Goal: Task Accomplishment & Management: Manage account settings

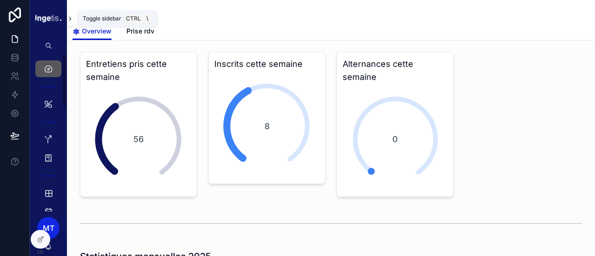
click at [69, 19] on icon "scrollable content" at bounding box center [70, 18] width 7 height 7
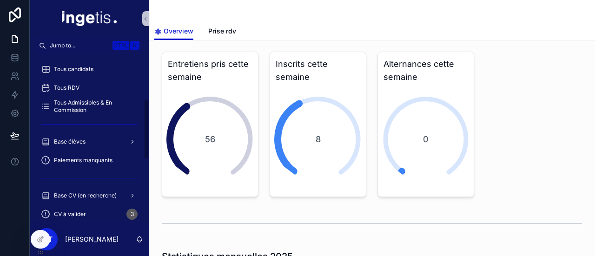
scroll to position [125, 0]
click at [85, 143] on span "Base élèves" at bounding box center [70, 141] width 32 height 7
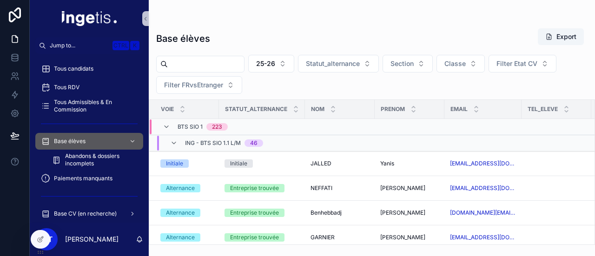
click at [202, 70] on input "scrollable content" at bounding box center [206, 64] width 76 height 13
type input "*******"
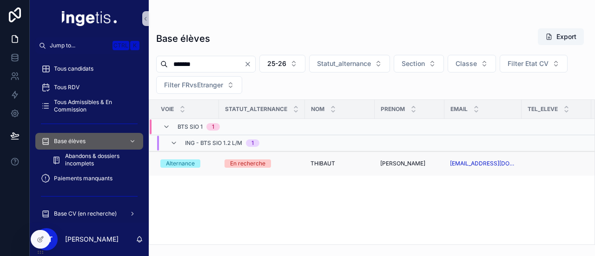
click at [230, 159] on div "En recherche" at bounding box center [247, 163] width 35 height 8
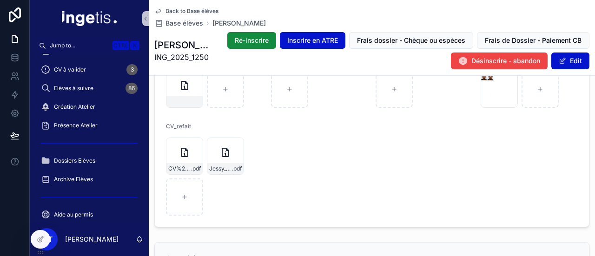
scroll to position [787, 0]
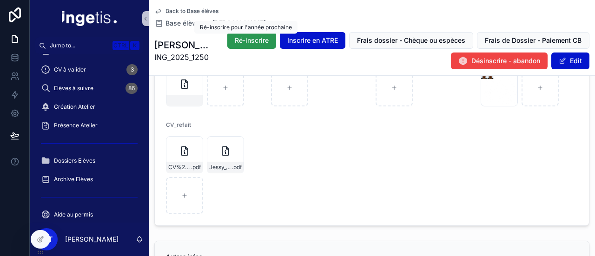
click at [248, 35] on button "Ré-inscrire" at bounding box center [251, 40] width 49 height 17
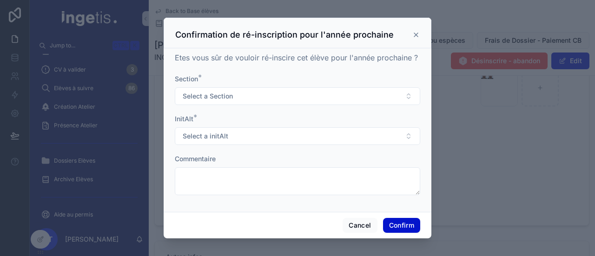
click at [415, 33] on icon at bounding box center [415, 34] width 7 height 7
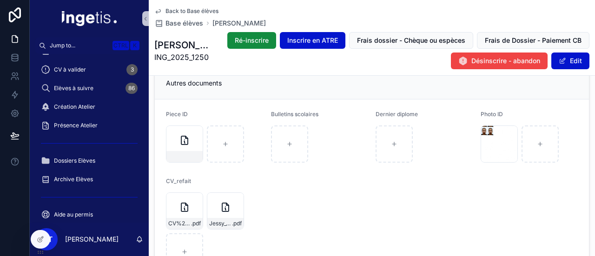
scroll to position [730, 0]
click at [258, 42] on span "Ré-inscrire" at bounding box center [252, 40] width 34 height 9
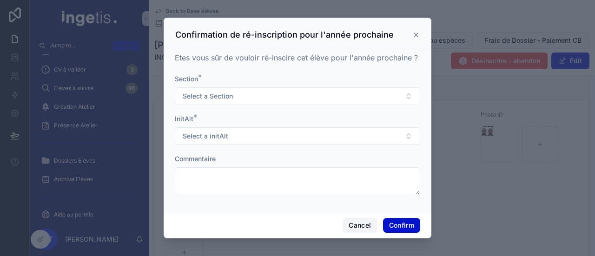
click at [350, 222] on button "Cancel" at bounding box center [360, 225] width 34 height 15
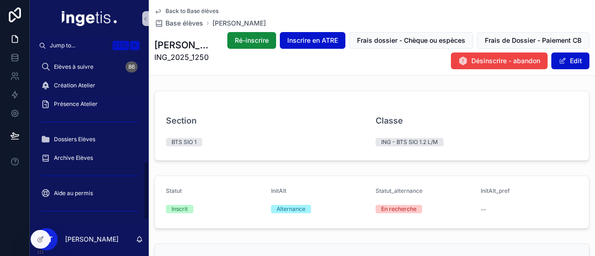
scroll to position [310, 0]
click at [70, 132] on div "Dossiers Elèves" at bounding box center [89, 138] width 97 height 15
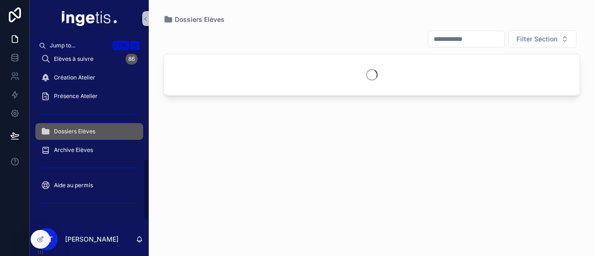
scroll to position [291, 0]
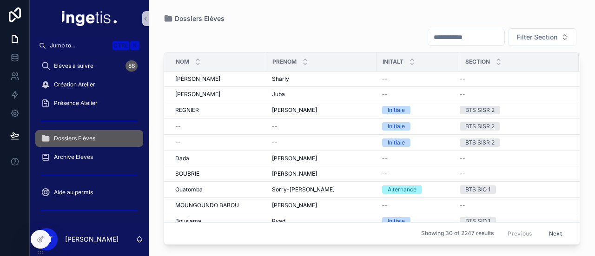
click at [450, 36] on input "scrollable content" at bounding box center [466, 37] width 76 height 13
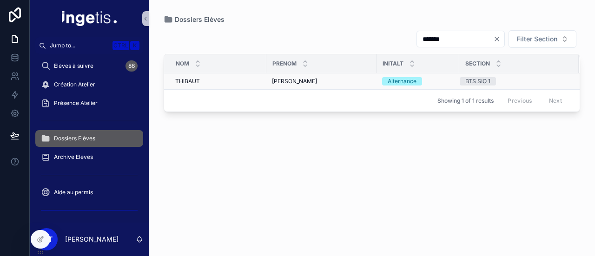
type input "*******"
click at [354, 83] on div "[PERSON_NAME]" at bounding box center [321, 81] width 99 height 7
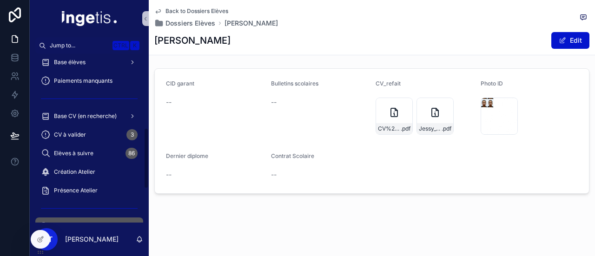
scroll to position [203, 0]
click at [91, 158] on span "Elèves à suivre" at bounding box center [74, 154] width 40 height 7
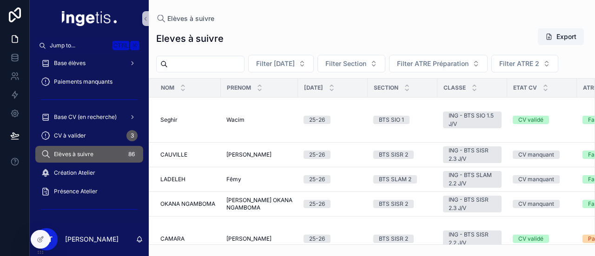
click at [205, 62] on input "scrollable content" at bounding box center [206, 64] width 76 height 13
type input "*******"
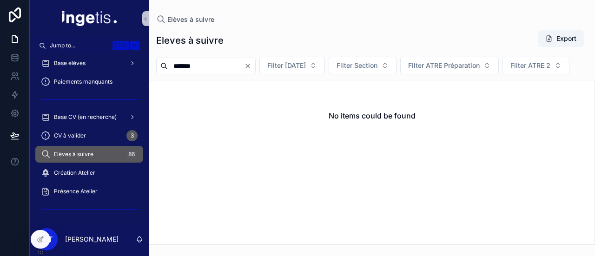
click at [205, 62] on input "*******" at bounding box center [206, 66] width 76 height 13
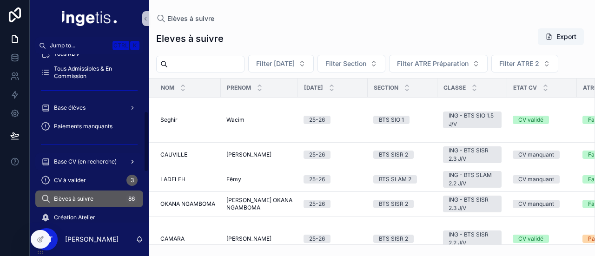
scroll to position [158, 0]
click at [93, 114] on div "Base élèves" at bounding box center [89, 107] width 97 height 15
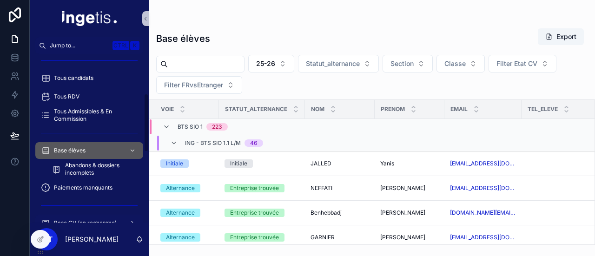
scroll to position [114, 0]
click at [190, 51] on div "Base élèves Export 25-26 Statut_alternance Section Classe Filter Etat CV Filter…" at bounding box center [372, 133] width 446 height 223
click at [191, 59] on input "scrollable content" at bounding box center [206, 64] width 76 height 13
paste input "*******"
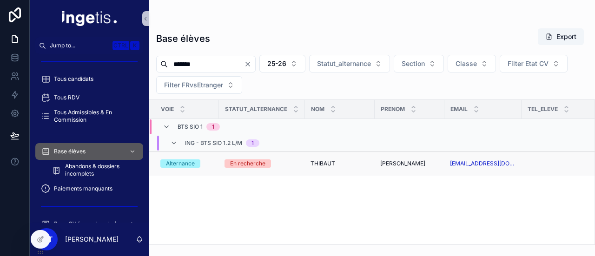
type input "*******"
click at [227, 163] on span "En recherche" at bounding box center [248, 163] width 46 height 8
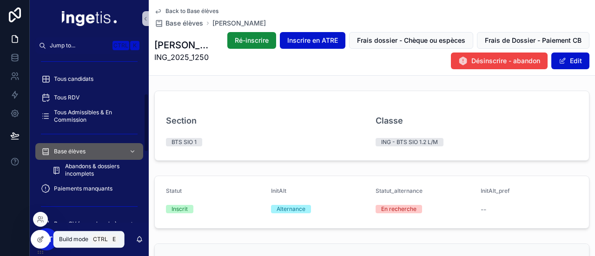
click at [44, 237] on icon at bounding box center [40, 239] width 7 height 7
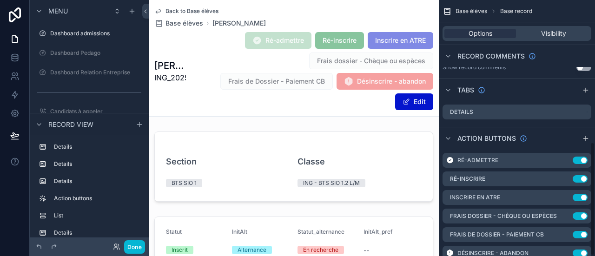
scroll to position [321, 0]
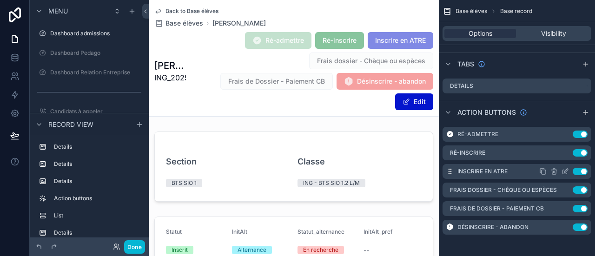
click at [567, 169] on icon "scrollable content" at bounding box center [566, 171] width 4 height 4
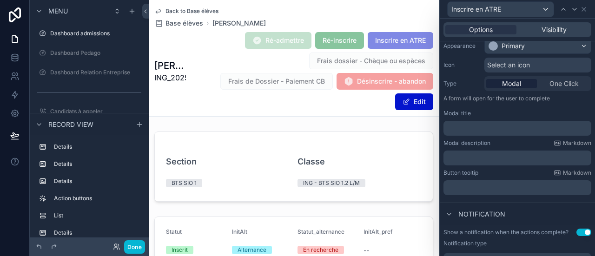
scroll to position [80, 0]
click at [584, 6] on icon at bounding box center [583, 9] width 7 height 7
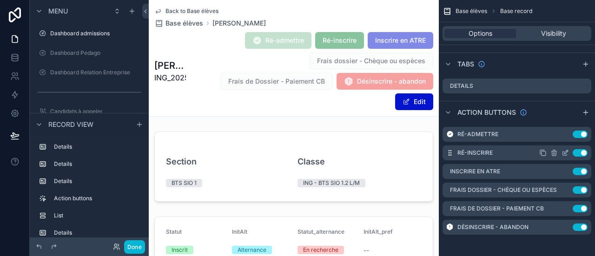
click at [565, 152] on icon "scrollable content" at bounding box center [565, 152] width 7 height 7
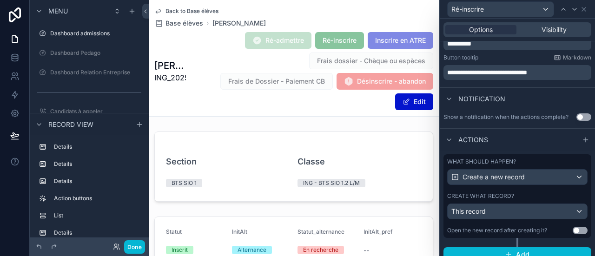
scroll to position [227, 0]
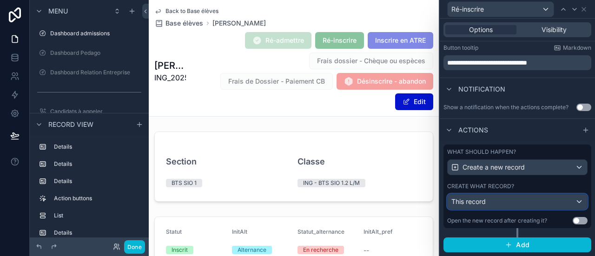
click at [490, 199] on div "This record" at bounding box center [517, 201] width 139 height 15
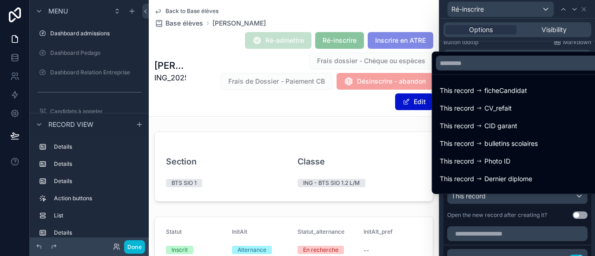
click at [490, 199] on div at bounding box center [517, 128] width 155 height 256
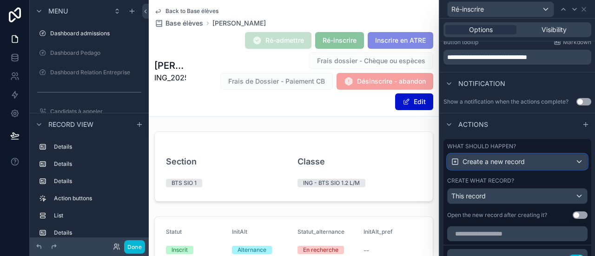
click at [496, 166] on span "Create a new record" at bounding box center [494, 161] width 62 height 9
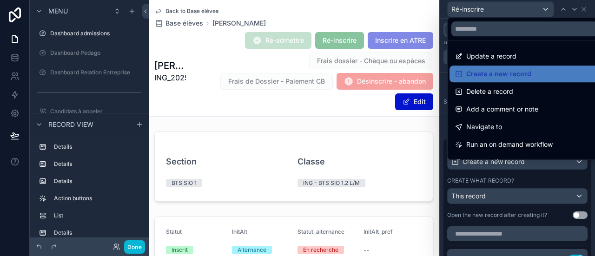
click at [496, 171] on div at bounding box center [517, 128] width 155 height 256
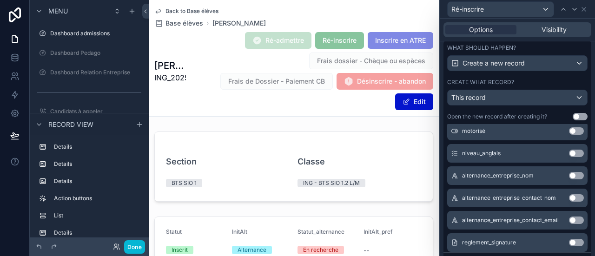
scroll to position [3221, 0]
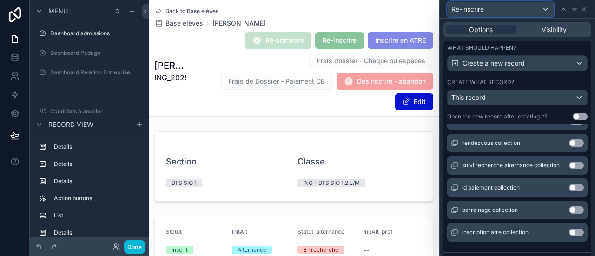
click at [546, 5] on div "Ré-inscrire" at bounding box center [501, 9] width 106 height 15
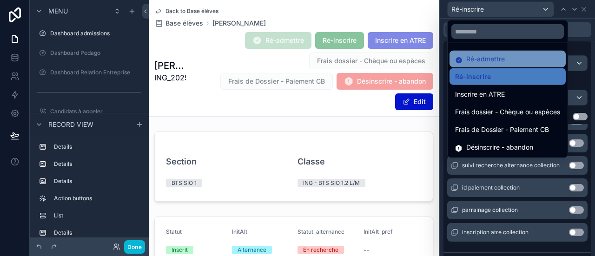
click at [520, 57] on div "Ré-admettre" at bounding box center [507, 58] width 105 height 11
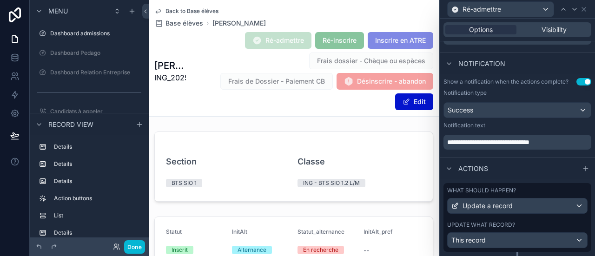
scroll to position [198, 0]
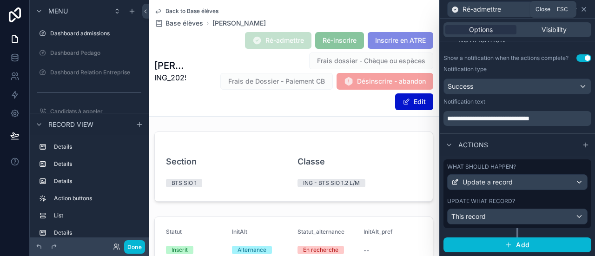
click at [585, 9] on icon at bounding box center [583, 9] width 7 height 7
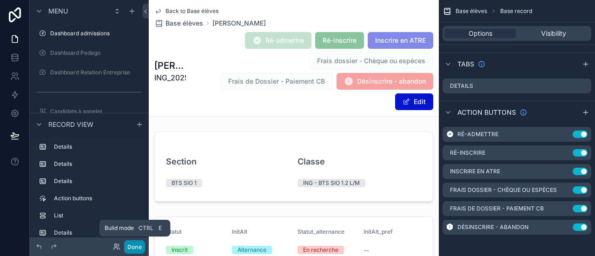
click at [140, 248] on button "Done" at bounding box center [134, 246] width 21 height 13
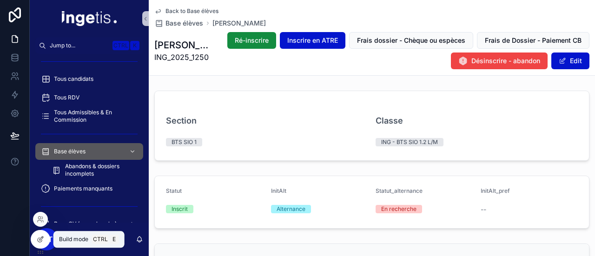
click at [40, 243] on div at bounding box center [40, 240] width 19 height 18
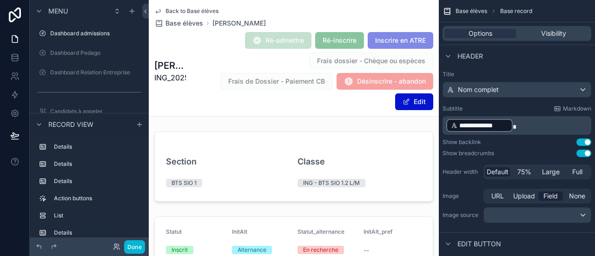
click at [284, 44] on span "Ré-admettre" at bounding box center [278, 41] width 66 height 9
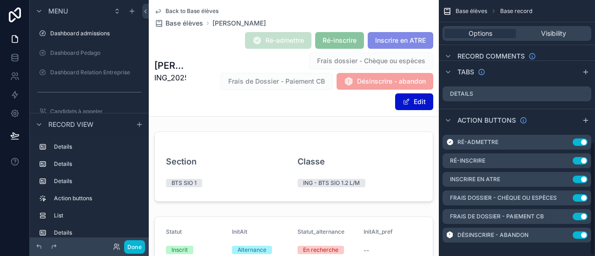
scroll to position [321, 0]
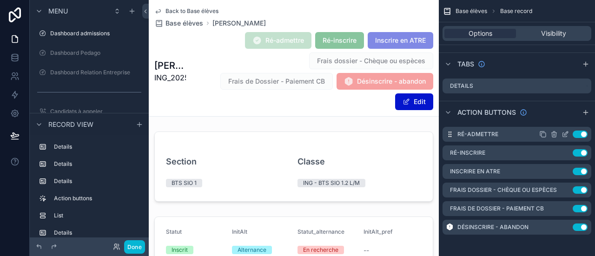
click at [564, 132] on icon "scrollable content" at bounding box center [565, 134] width 7 height 7
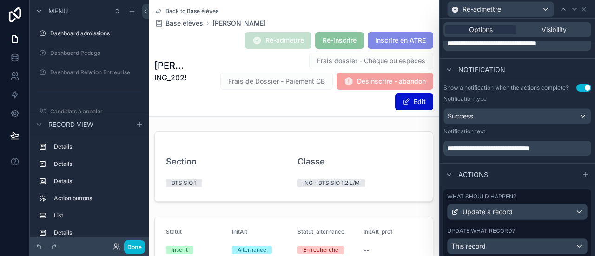
scroll to position [198, 0]
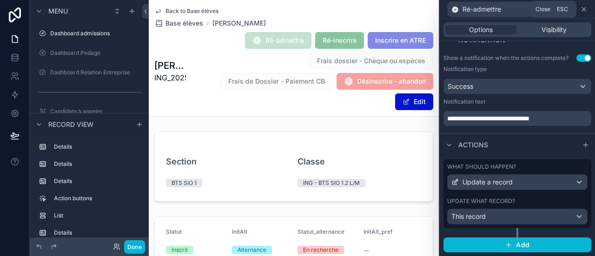
click at [585, 10] on icon at bounding box center [583, 9] width 7 height 7
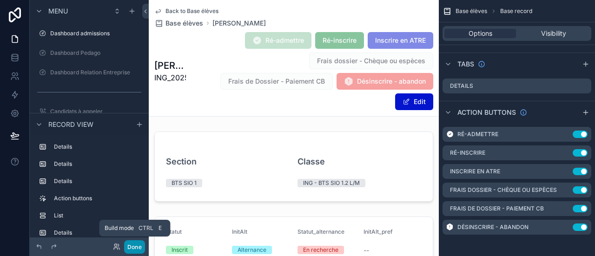
click at [136, 252] on button "Done" at bounding box center [134, 246] width 21 height 13
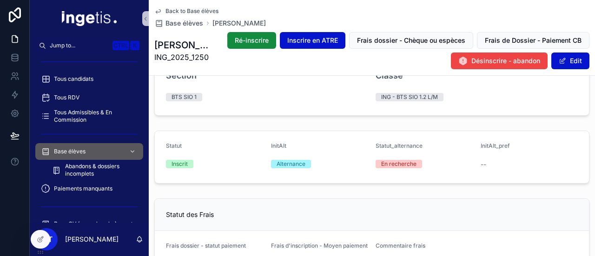
scroll to position [0, 0]
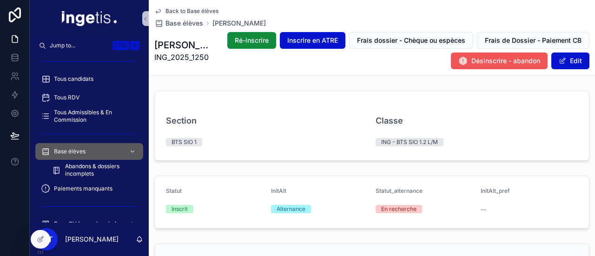
click at [502, 58] on span "Désinscrire - abandon" at bounding box center [505, 60] width 69 height 9
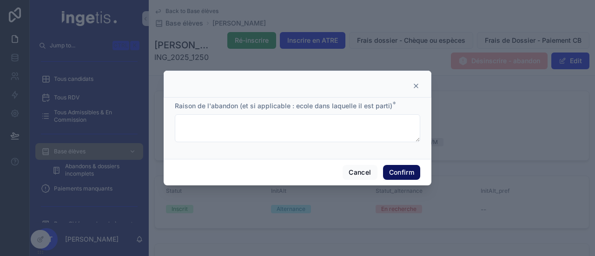
click at [397, 176] on button "Confirm" at bounding box center [401, 172] width 37 height 15
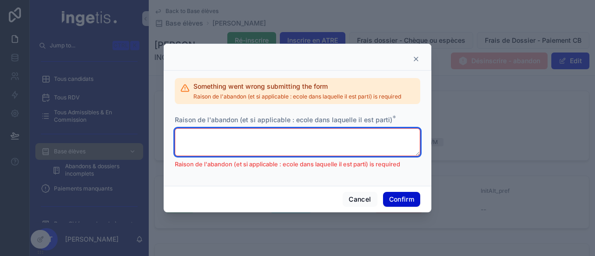
click at [351, 150] on textarea at bounding box center [297, 142] width 245 height 28
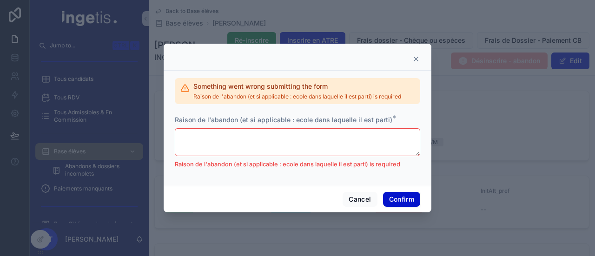
click at [419, 58] on icon at bounding box center [415, 58] width 7 height 7
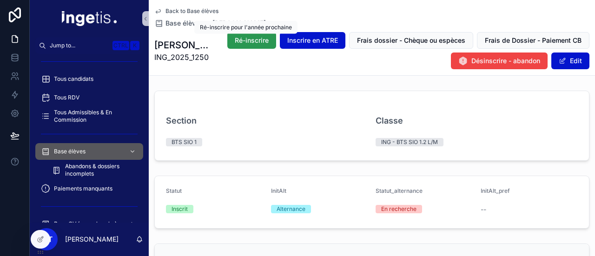
click at [245, 45] on button "Ré-inscrire" at bounding box center [251, 40] width 49 height 17
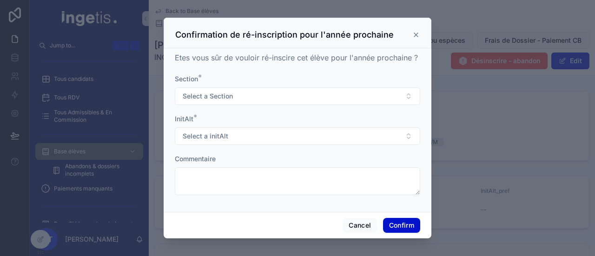
click at [414, 36] on icon at bounding box center [415, 34] width 7 height 7
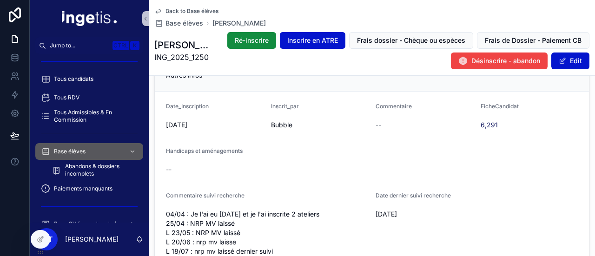
scroll to position [972, 0]
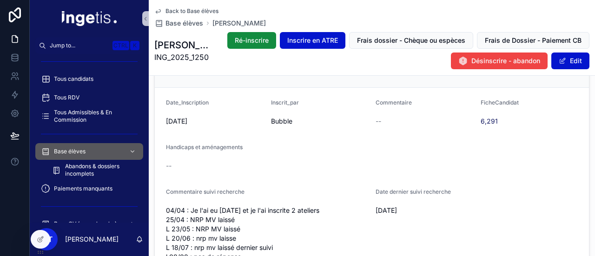
click at [244, 135] on form "Date_Inscription [DATE] Inscrit_par Bubble Commentaire -- FicheCandidat 6,291 H…" at bounding box center [372, 182] width 434 height 188
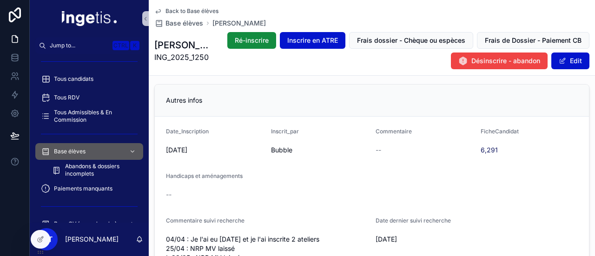
scroll to position [921, 0]
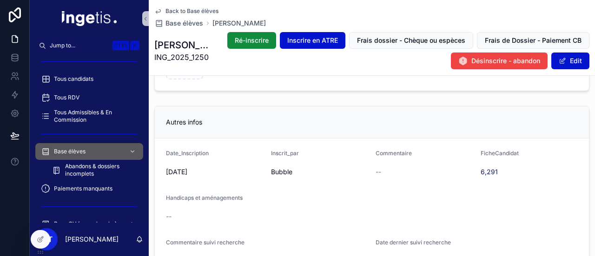
click at [284, 175] on span "Bubble" at bounding box center [320, 171] width 98 height 9
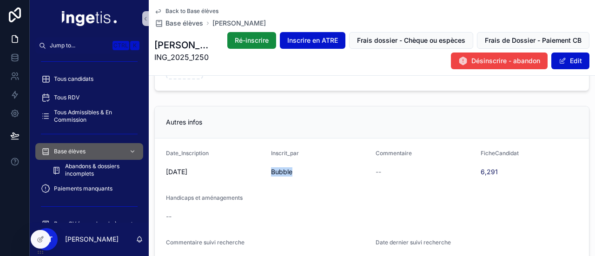
click at [284, 175] on span "Bubble" at bounding box center [320, 171] width 98 height 9
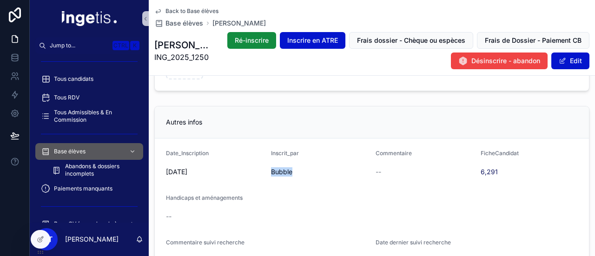
click at [284, 175] on span "Bubble" at bounding box center [320, 171] width 98 height 9
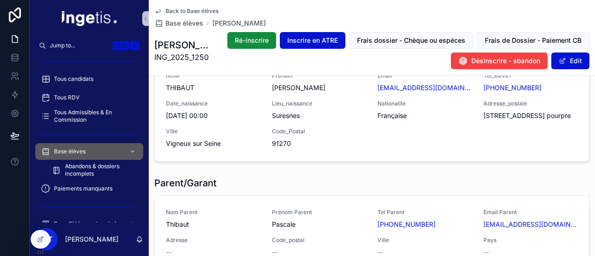
scroll to position [0, 0]
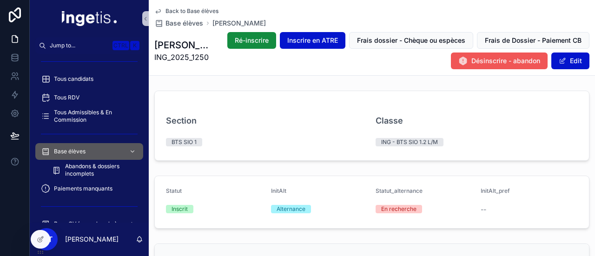
click at [476, 57] on span "Désinscrire - abandon" at bounding box center [505, 60] width 69 height 9
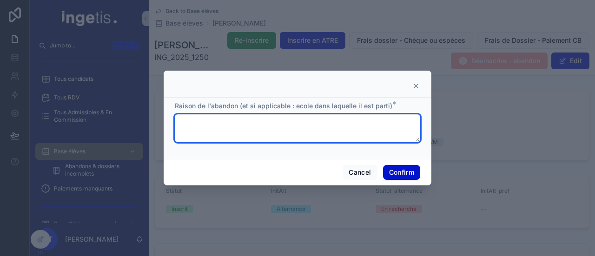
click at [368, 119] on textarea at bounding box center [297, 128] width 245 height 28
click at [253, 127] on textarea "**********" at bounding box center [297, 128] width 245 height 28
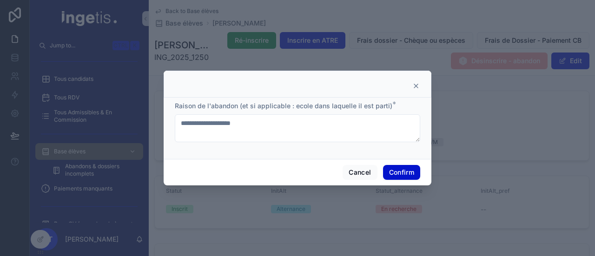
click at [578, 164] on div at bounding box center [297, 128] width 595 height 256
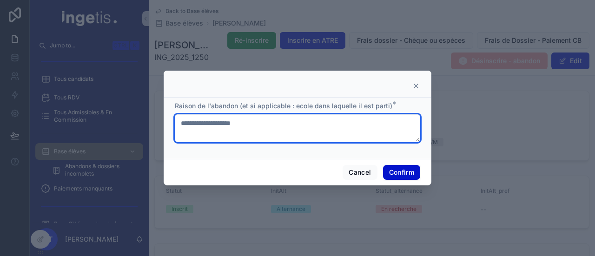
click at [322, 122] on textarea "**********" at bounding box center [297, 128] width 245 height 28
paste textarea "**********"
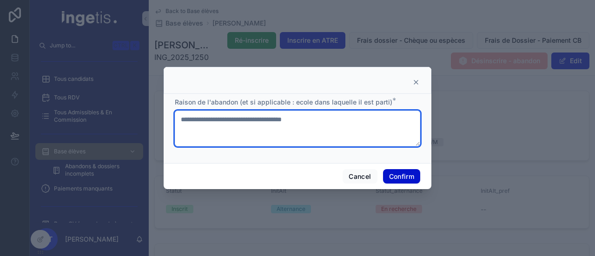
paste textarea
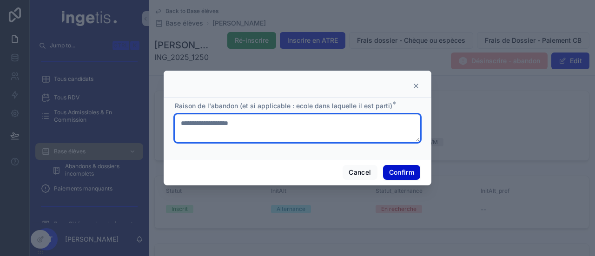
type textarea "**********"
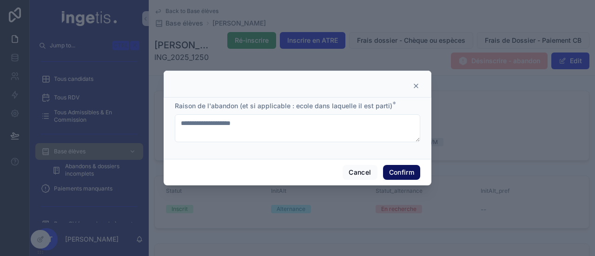
click at [407, 170] on button "Confirm" at bounding box center [401, 172] width 37 height 15
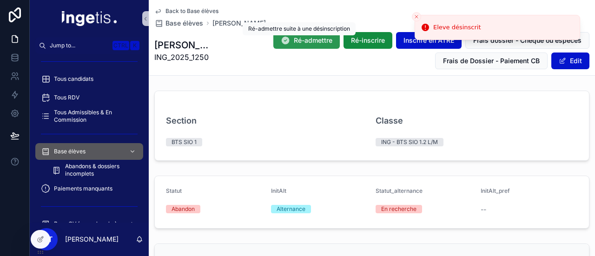
click at [305, 40] on span "Ré-admettre" at bounding box center [313, 40] width 39 height 9
